Goal: Task Accomplishment & Management: Manage account settings

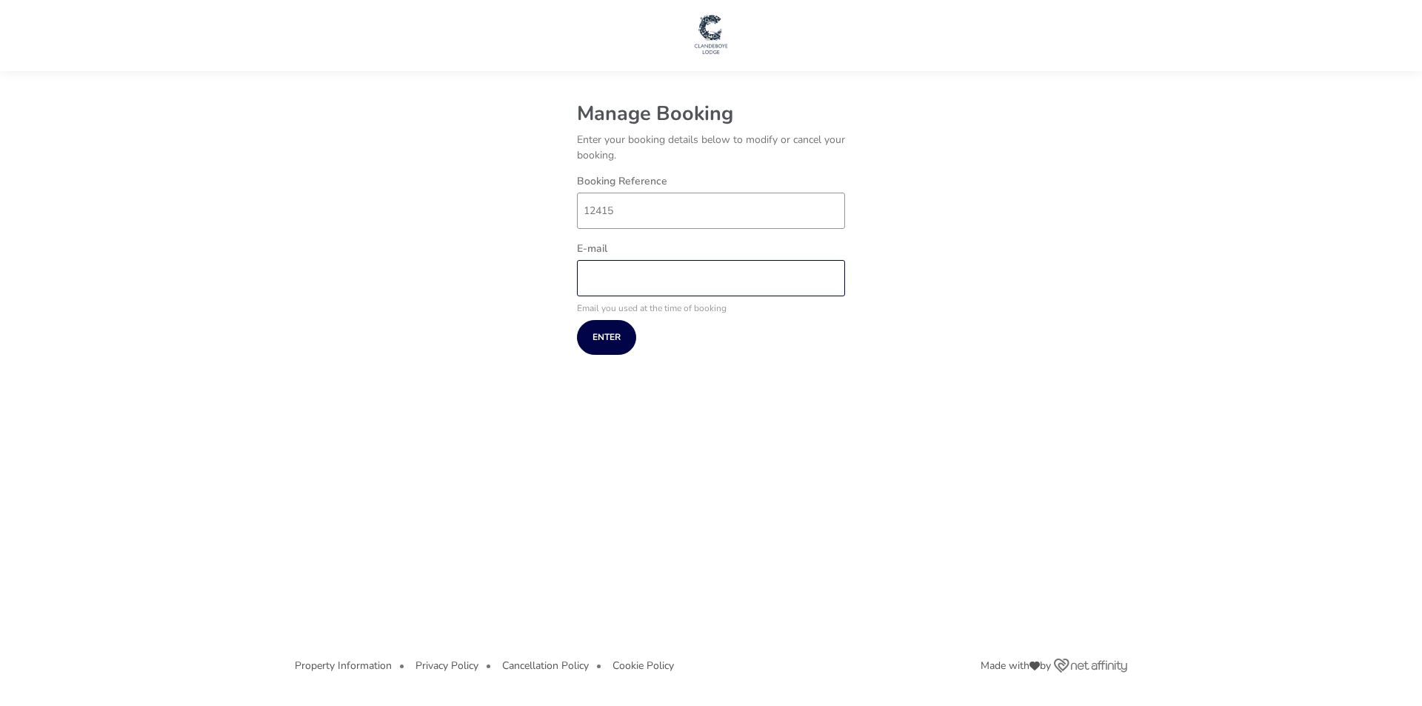
click at [658, 264] on input "E-mail" at bounding box center [711, 278] width 268 height 36
type input "[EMAIL_ADDRESS][DOMAIN_NAME]"
click at [630, 328] on button "Enter" at bounding box center [606, 337] width 59 height 35
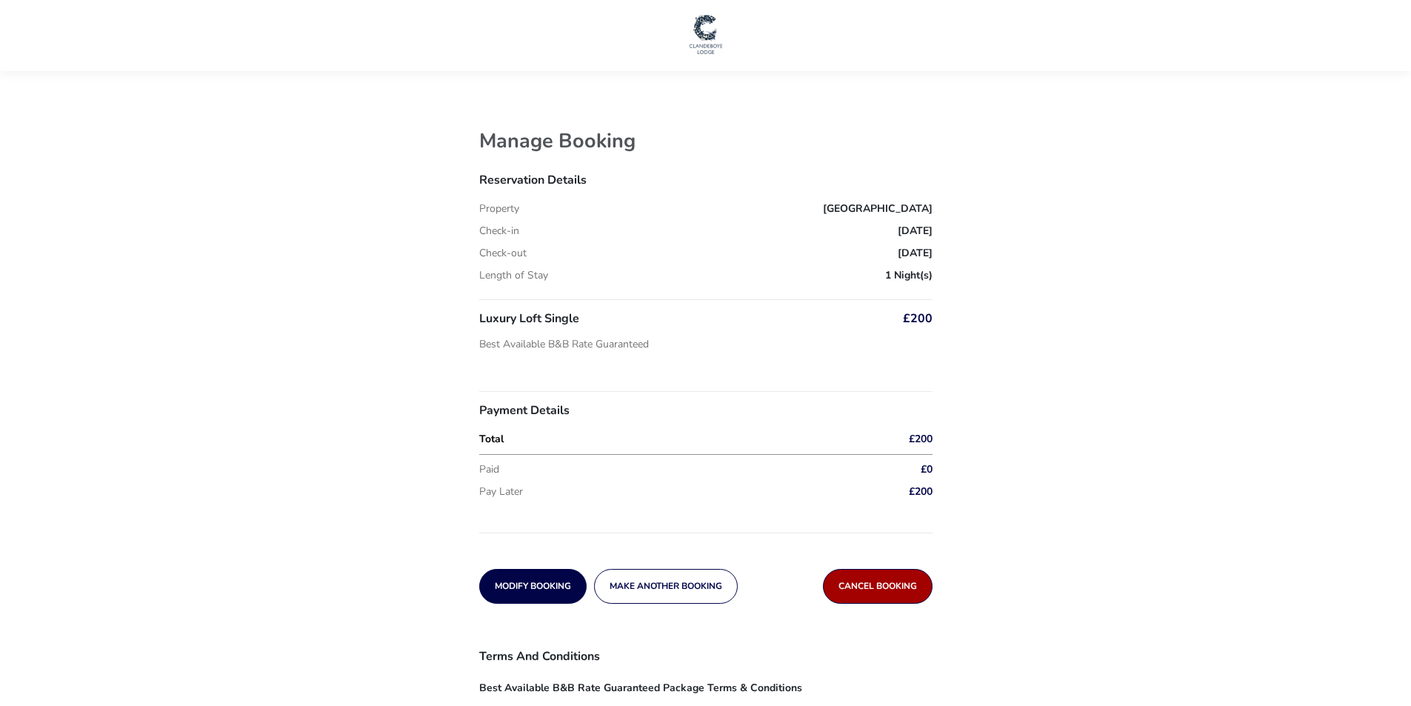
click at [897, 585] on span "Cancel booking" at bounding box center [877, 586] width 79 height 10
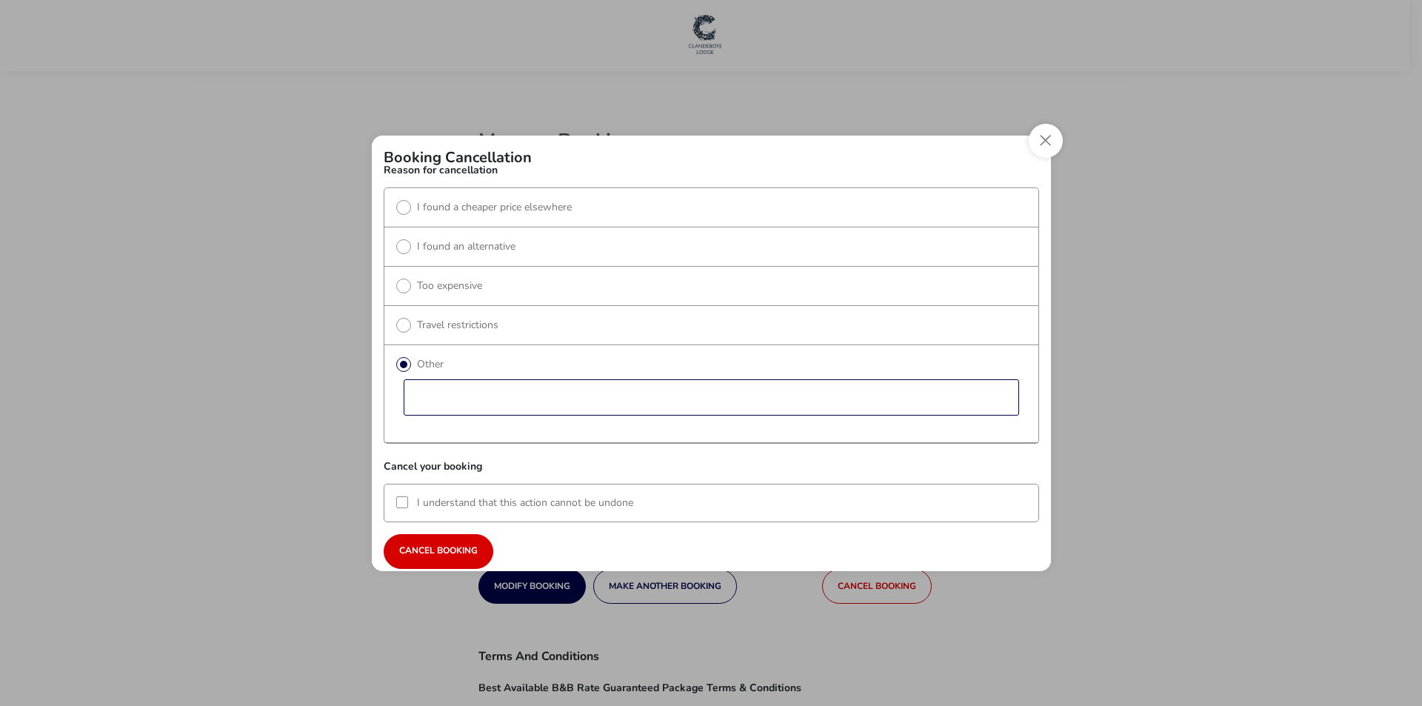
click at [448, 387] on input "reasonText" at bounding box center [711, 397] width 615 height 36
type input "booked a single instead of a double"
click at [402, 500] on div at bounding box center [402, 502] width 12 height 12
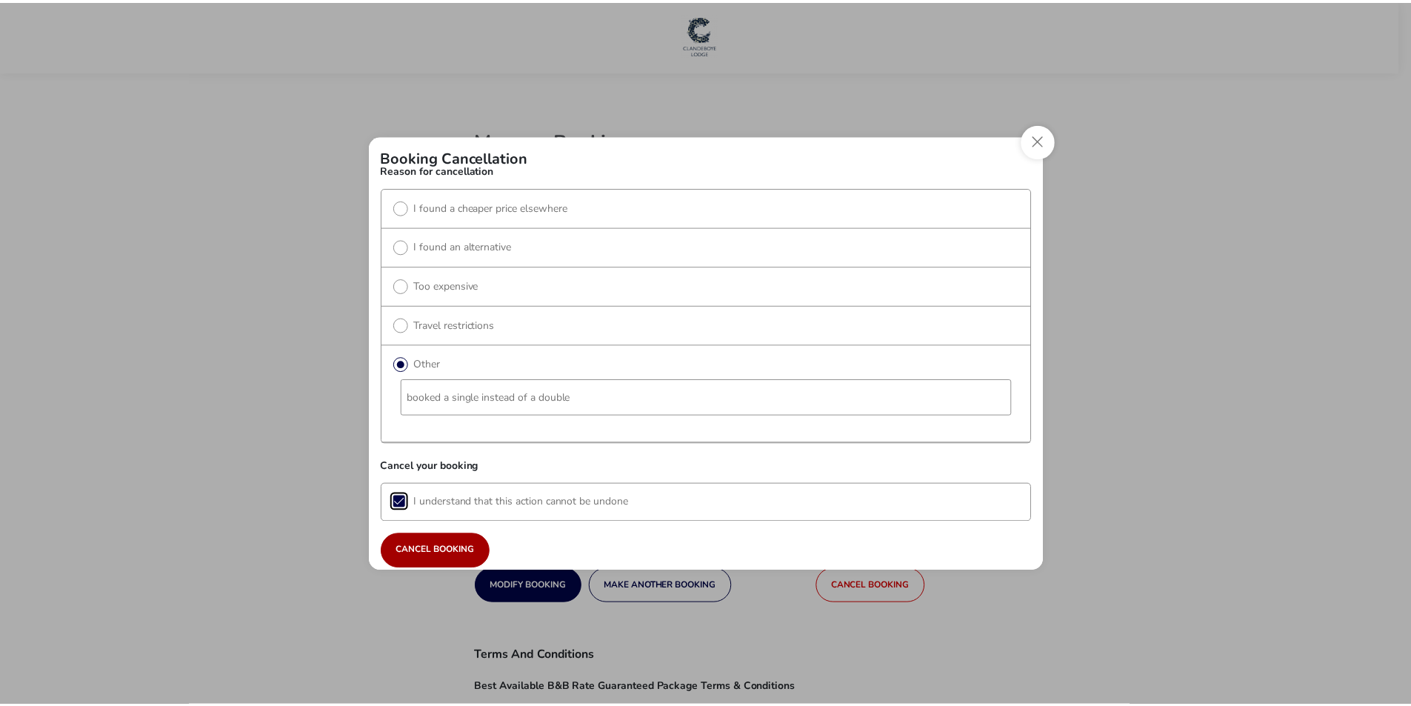
scroll to position [7, 8]
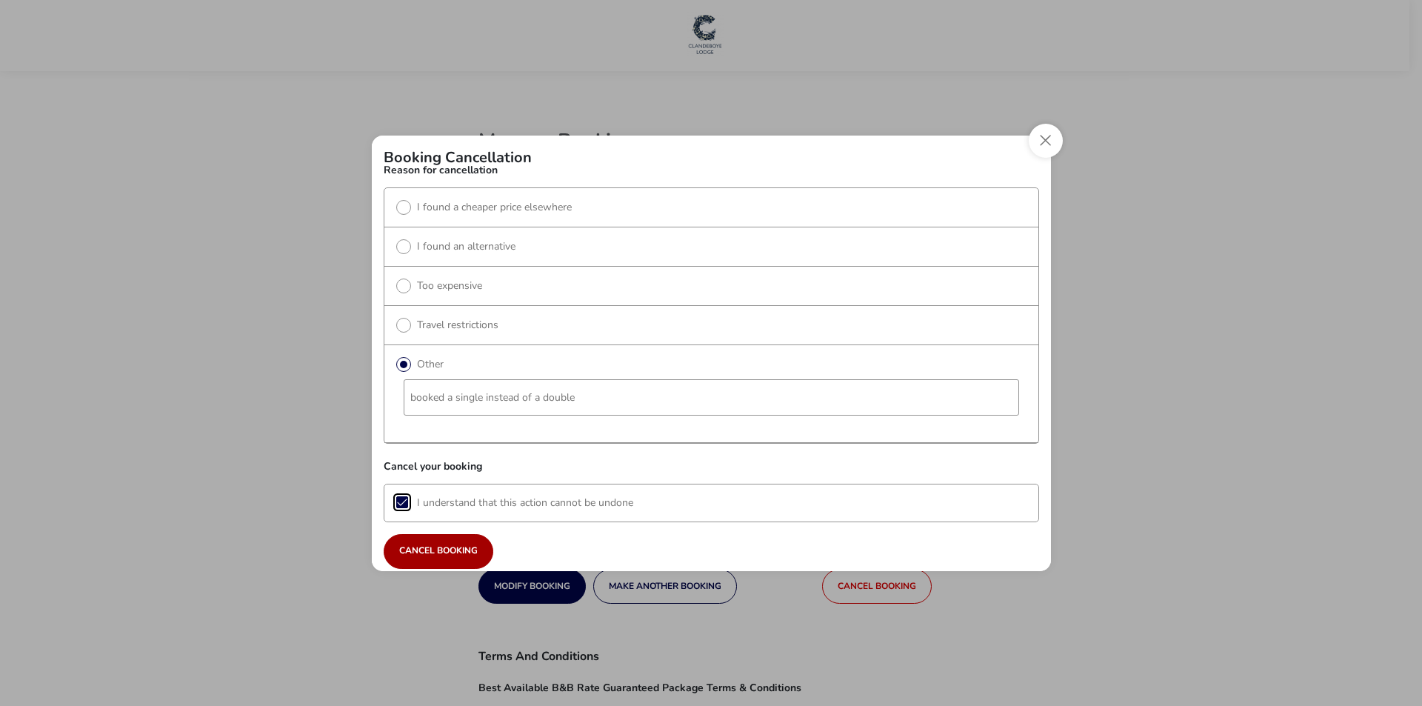
drag, startPoint x: 450, startPoint y: 556, endPoint x: 453, endPoint y: 547, distance: 9.4
click at [450, 555] on span "Cancel booking" at bounding box center [438, 551] width 79 height 10
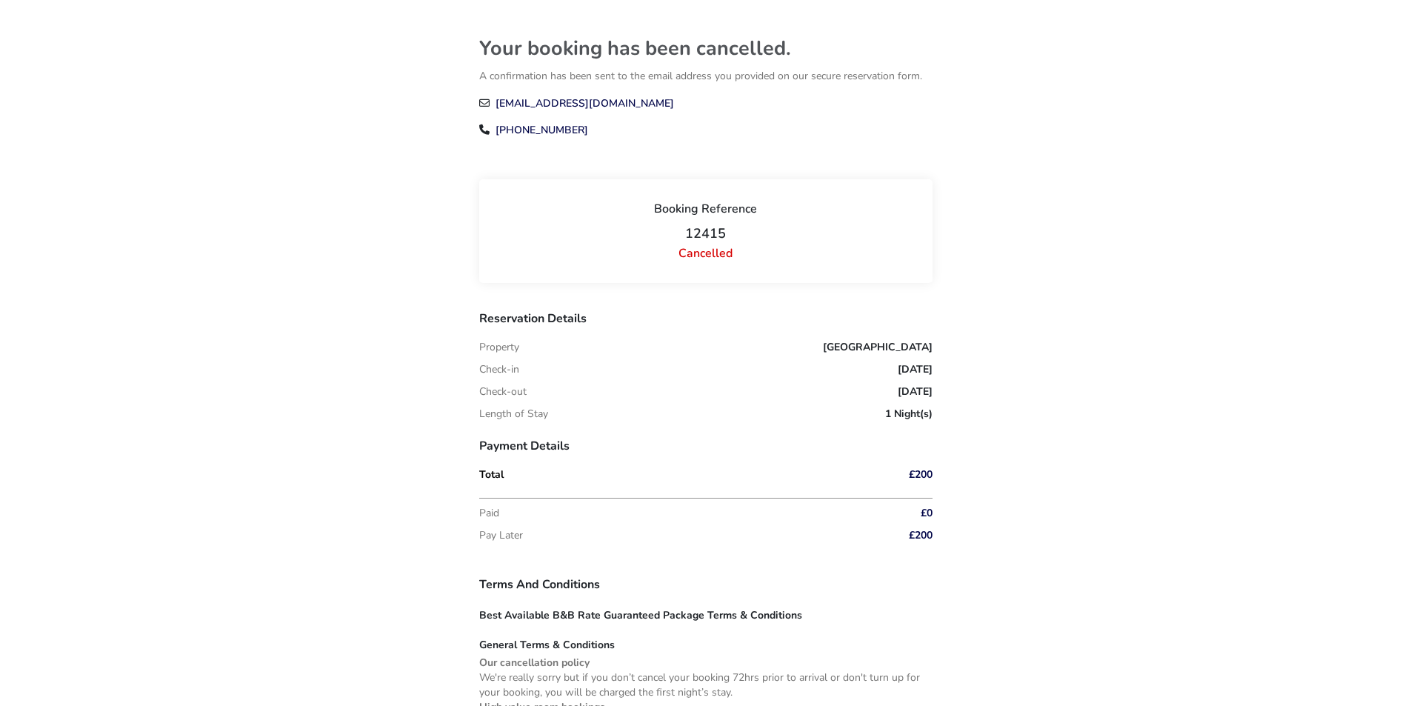
scroll to position [296, 0]
